Goal: Navigation & Orientation: Find specific page/section

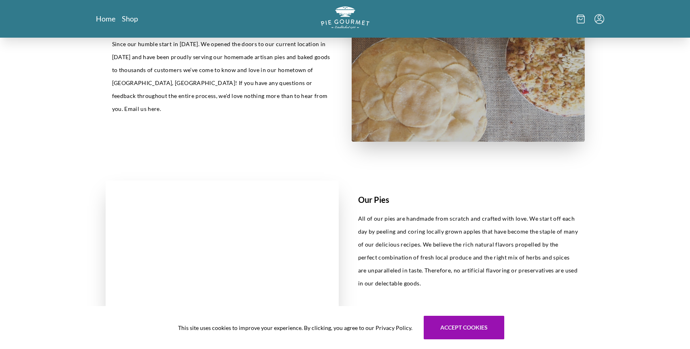
scroll to position [314, 0]
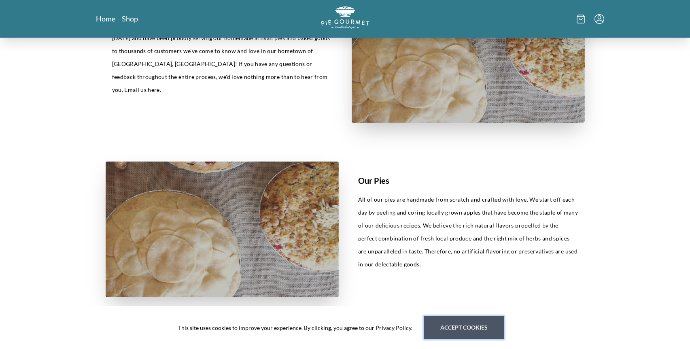
click at [458, 330] on button "Accept cookies" at bounding box center [464, 327] width 81 height 23
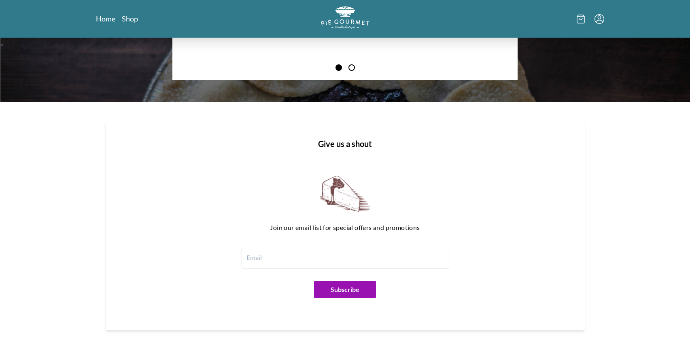
scroll to position [891, 0]
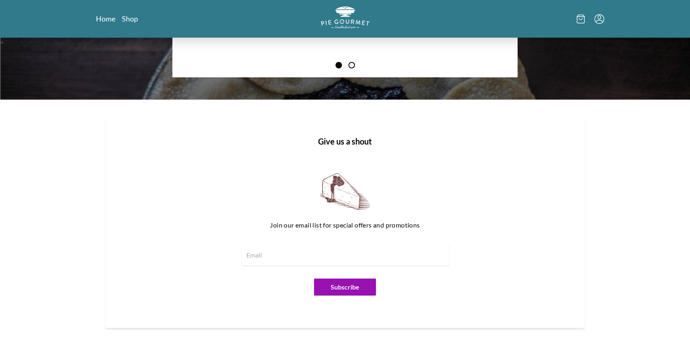
click at [346, 144] on h1 "Give us a shout" at bounding box center [345, 141] width 453 height 12
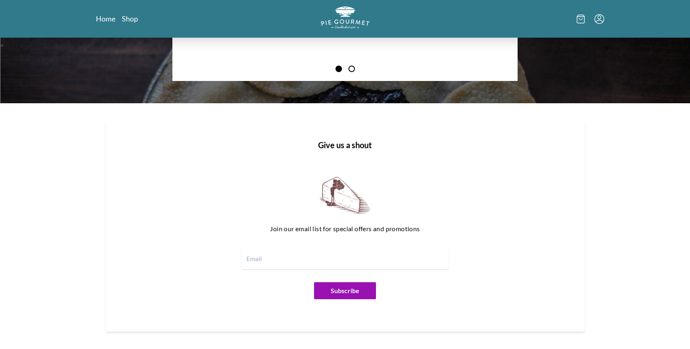
click at [341, 193] on img at bounding box center [345, 195] width 51 height 36
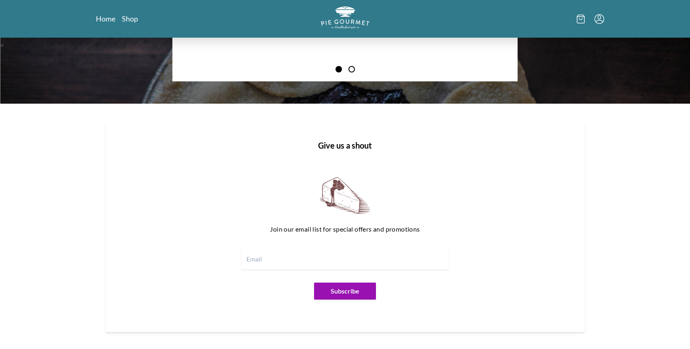
click at [341, 193] on img at bounding box center [345, 195] width 51 height 36
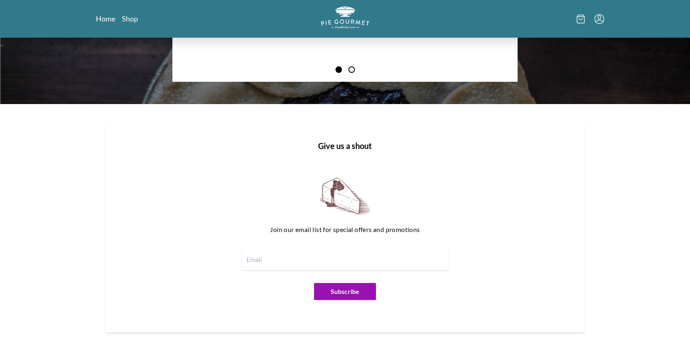
click at [341, 193] on img at bounding box center [345, 196] width 51 height 36
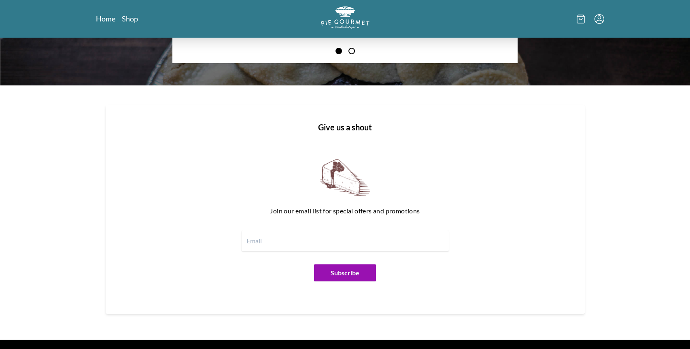
scroll to position [852, 0]
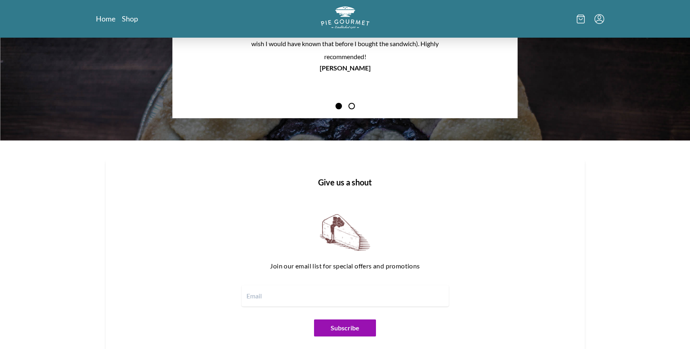
click at [357, 186] on h1 "Give us a shout" at bounding box center [345, 182] width 453 height 12
drag, startPoint x: 357, startPoint y: 185, endPoint x: 339, endPoint y: 221, distance: 40.4
click at [357, 186] on h1 "Give us a shout" at bounding box center [345, 182] width 453 height 12
click at [335, 230] on img at bounding box center [345, 232] width 51 height 36
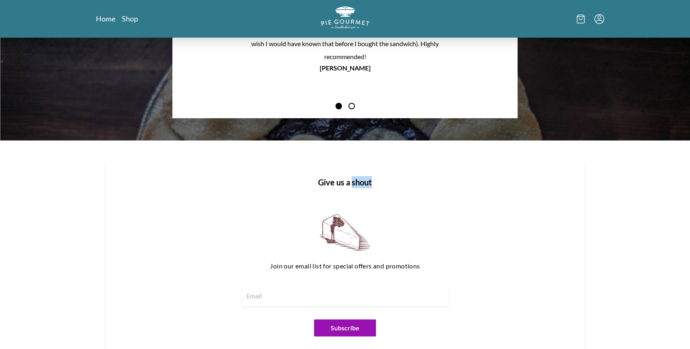
click at [335, 230] on img at bounding box center [345, 232] width 51 height 36
click at [330, 265] on p "Join our email list for special offers and promotions" at bounding box center [345, 265] width 414 height 13
drag, startPoint x: 330, startPoint y: 265, endPoint x: 358, endPoint y: 278, distance: 31.2
click at [330, 265] on p "Join our email list for special offers and promotions" at bounding box center [345, 265] width 414 height 13
click at [427, 285] on input "email" at bounding box center [345, 295] width 207 height 21
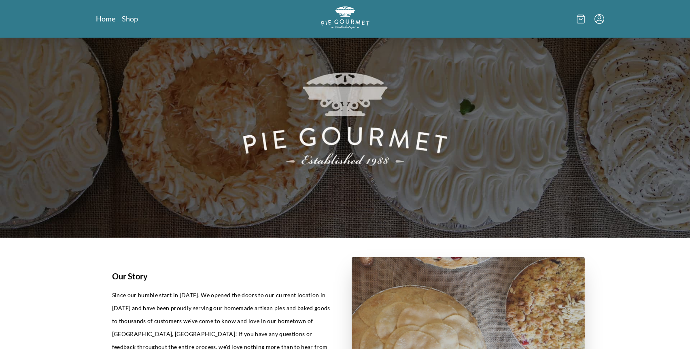
scroll to position [0, 0]
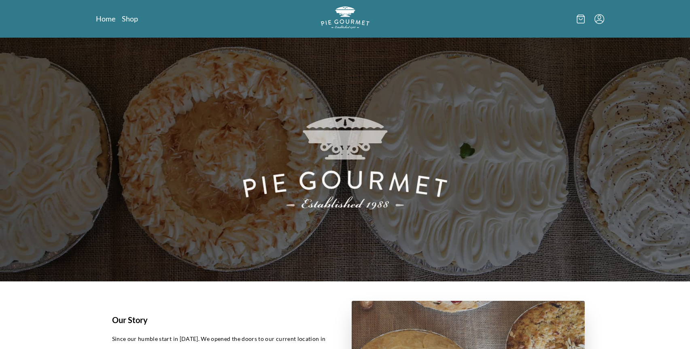
click at [599, 19] on icon "Menu" at bounding box center [598, 17] width 3 height 4
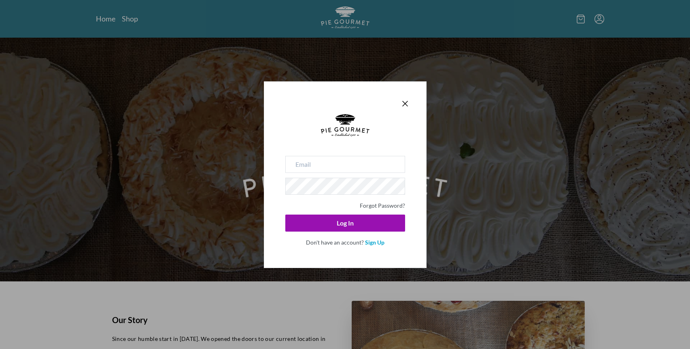
click at [467, 187] on div "Forgot Password? Log In Don't have an account? Sign Up" at bounding box center [345, 174] width 690 height 349
click at [406, 104] on icon "Close panel" at bounding box center [405, 103] width 5 height 5
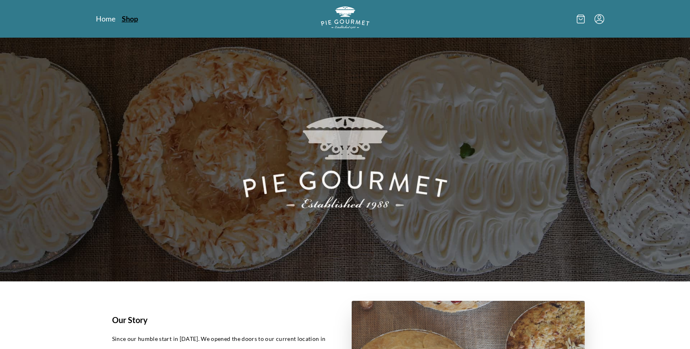
click at [127, 18] on link "Shop" at bounding box center [130, 19] width 16 height 10
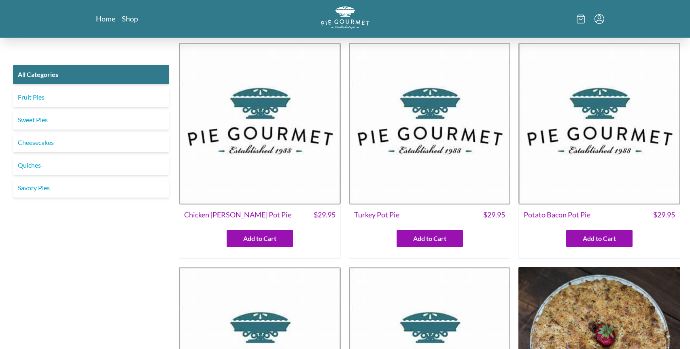
click at [599, 20] on icon "Menu" at bounding box center [600, 19] width 10 height 10
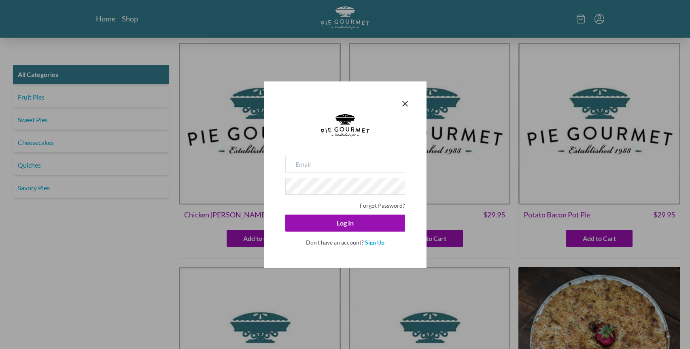
click at [579, 20] on div "Forgot Password? Log In Don't have an account? Sign Up" at bounding box center [345, 174] width 690 height 349
click at [403, 106] on icon "Close panel" at bounding box center [405, 104] width 10 height 10
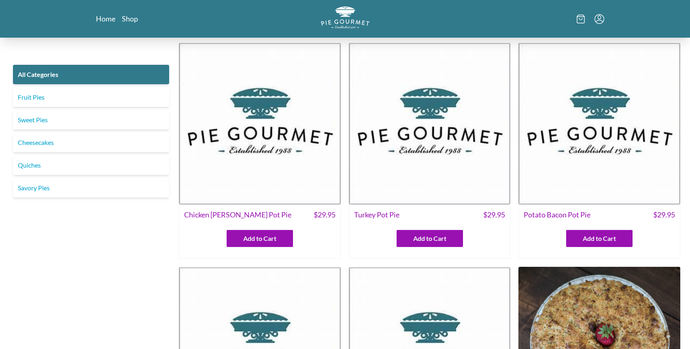
click at [578, 15] on icon at bounding box center [581, 19] width 8 height 9
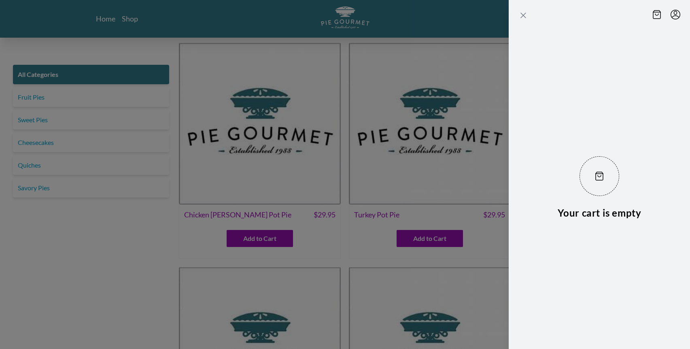
click at [524, 16] on icon "Close panel" at bounding box center [523, 15] width 5 height 5
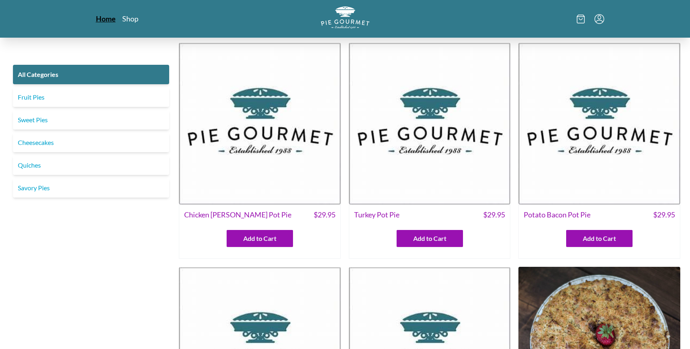
click at [110, 22] on link "Home" at bounding box center [106, 19] width 20 height 10
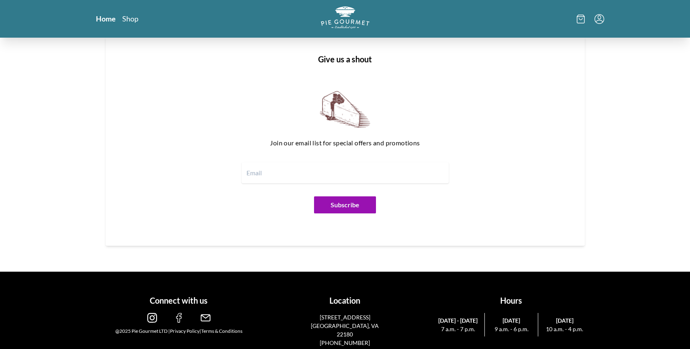
scroll to position [981, 0]
